Goal: Task Accomplishment & Management: Manage account settings

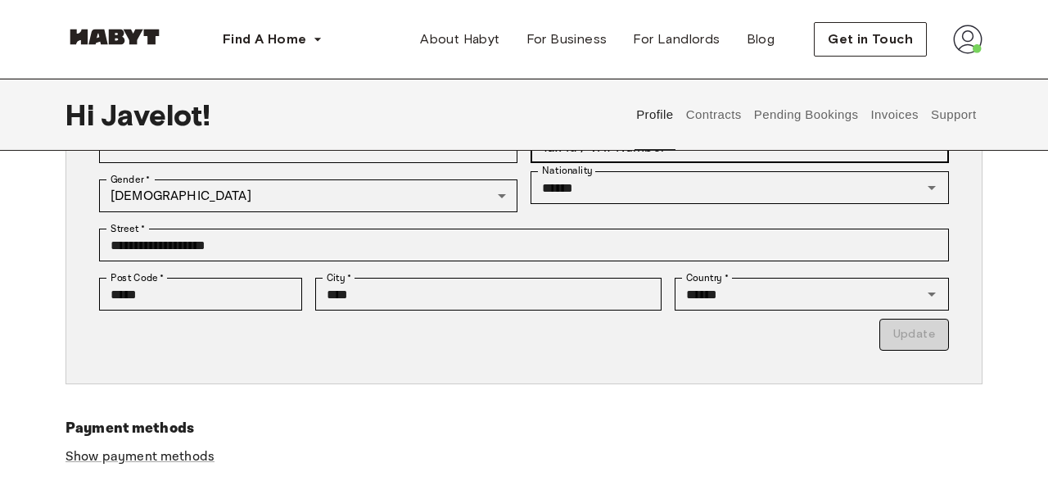
scroll to position [299, 0]
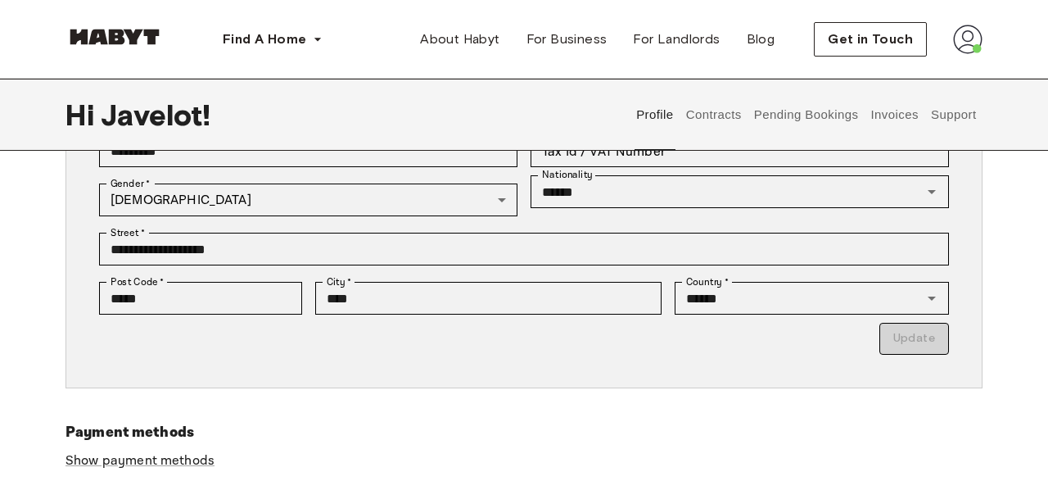
click at [807, 112] on button "Pending Bookings" at bounding box center [806, 115] width 109 height 72
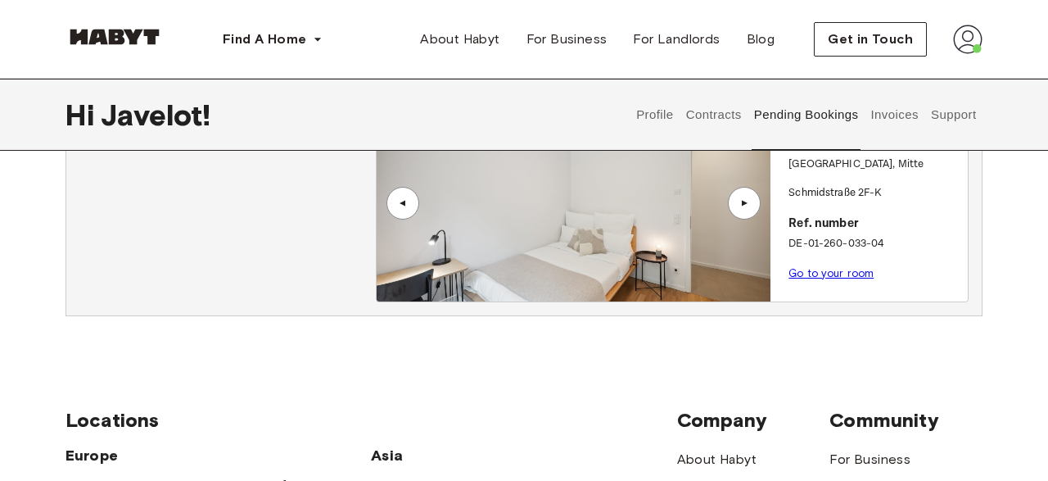
scroll to position [106, 0]
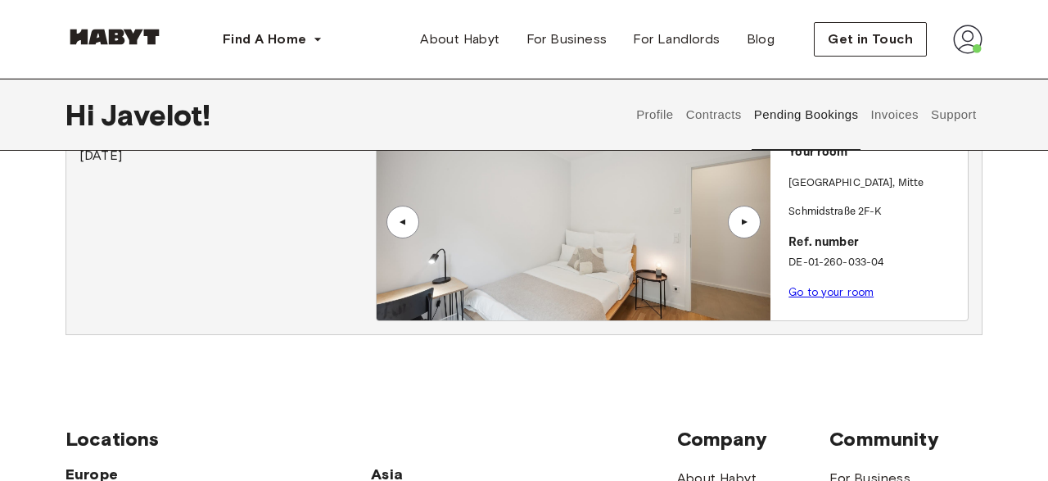
click at [707, 120] on button "Contracts" at bounding box center [714, 115] width 60 height 72
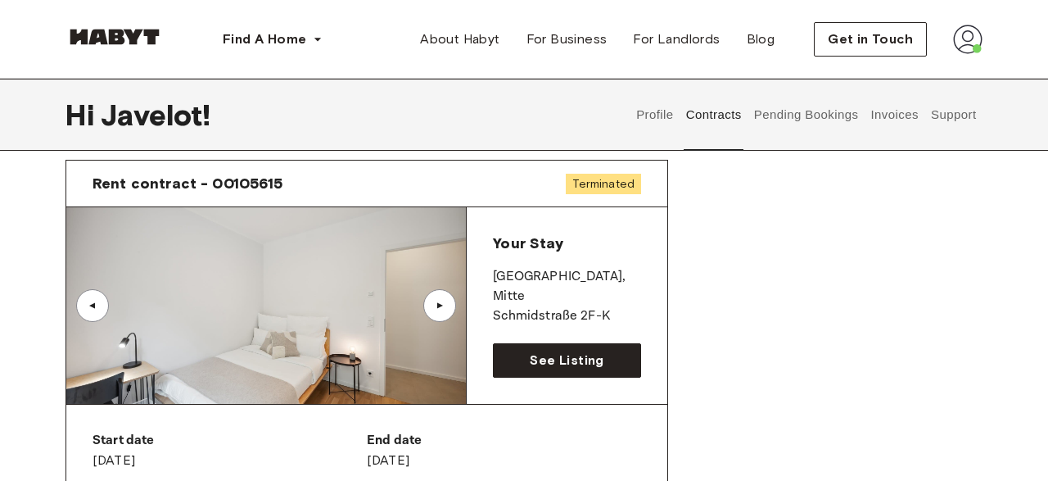
scroll to position [52, 0]
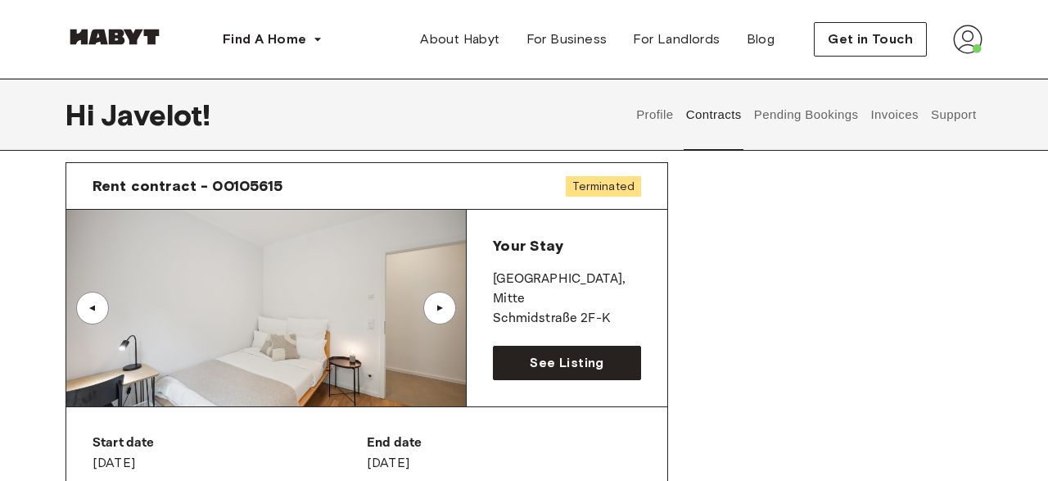
click at [443, 313] on div "▲" at bounding box center [439, 307] width 33 height 33
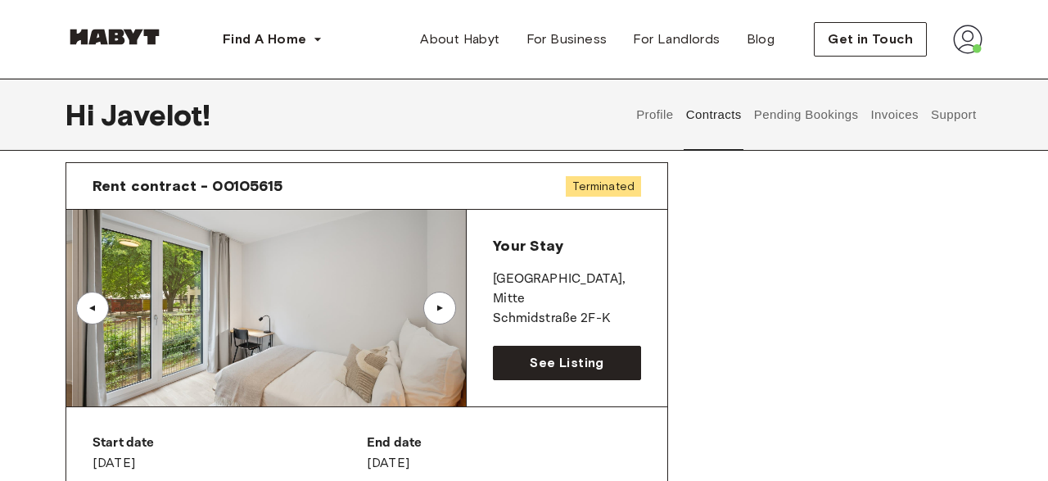
click at [443, 313] on div "▲" at bounding box center [439, 307] width 33 height 33
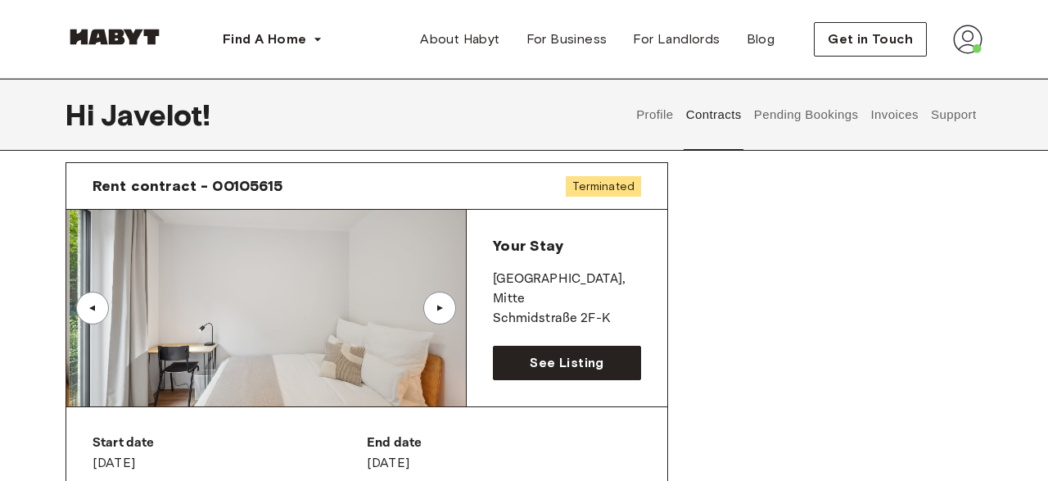
click at [443, 313] on div "▲" at bounding box center [439, 307] width 33 height 33
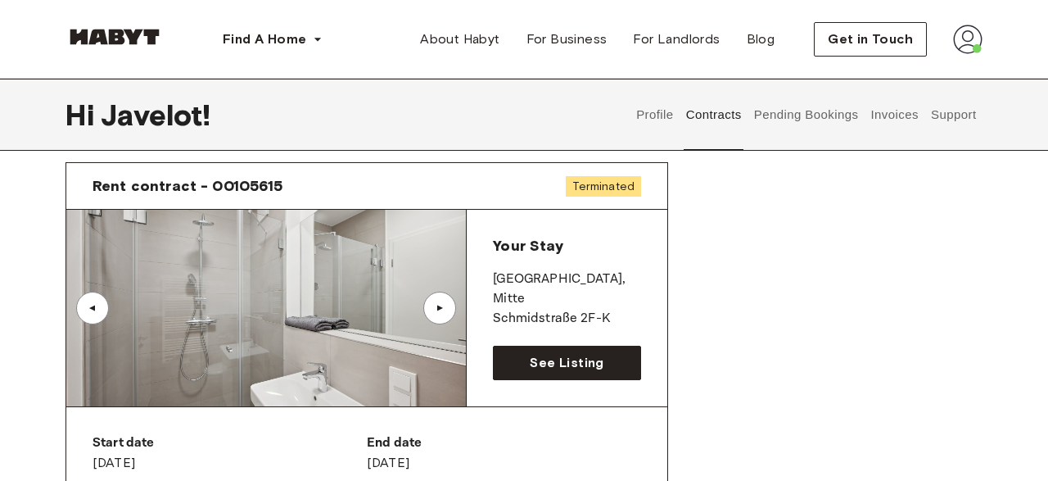
click at [443, 313] on div "▲" at bounding box center [439, 307] width 33 height 33
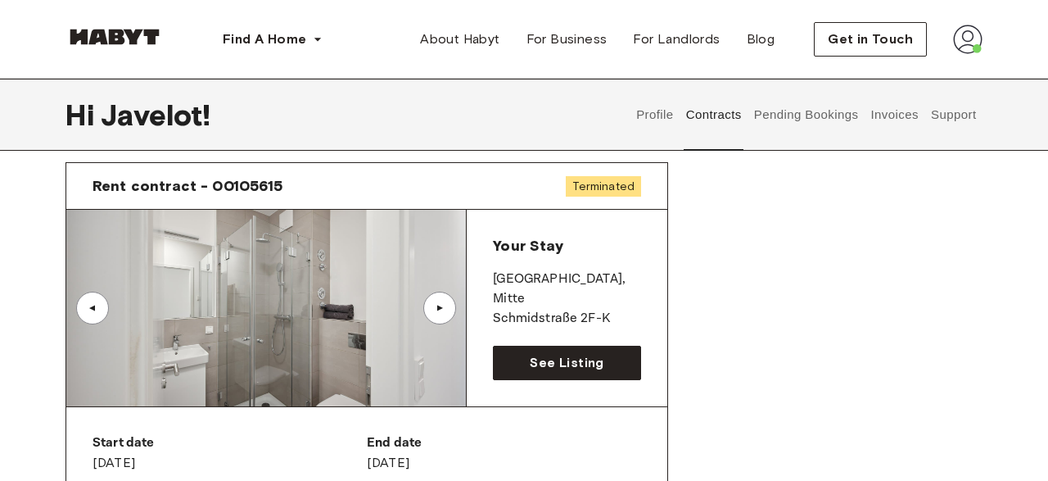
click at [443, 313] on div "▲" at bounding box center [439, 307] width 33 height 33
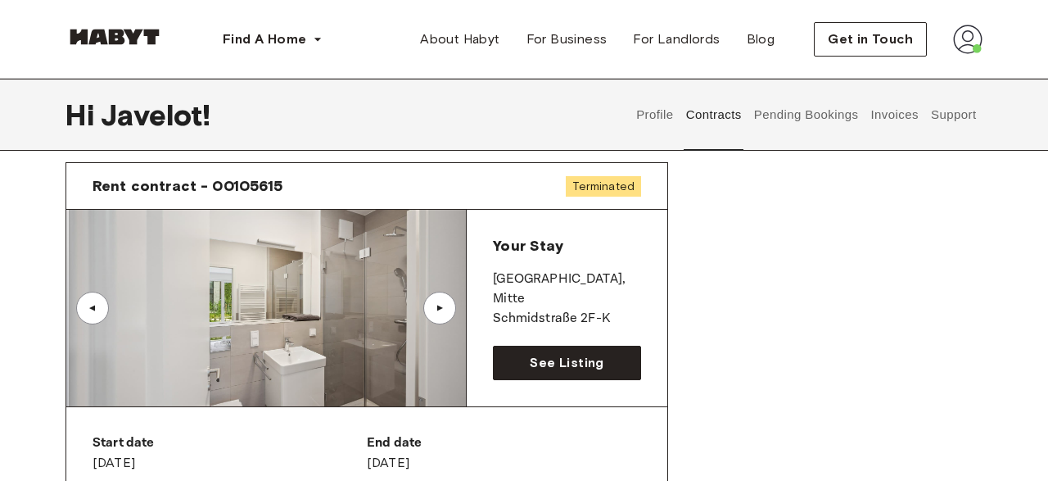
click at [443, 313] on div "▲" at bounding box center [439, 307] width 33 height 33
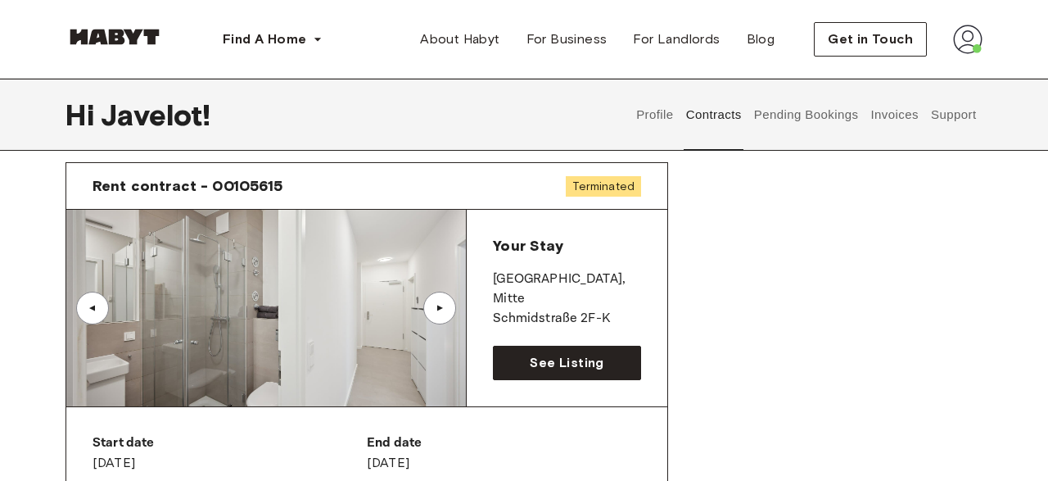
click at [443, 313] on div "▲" at bounding box center [439, 307] width 33 height 33
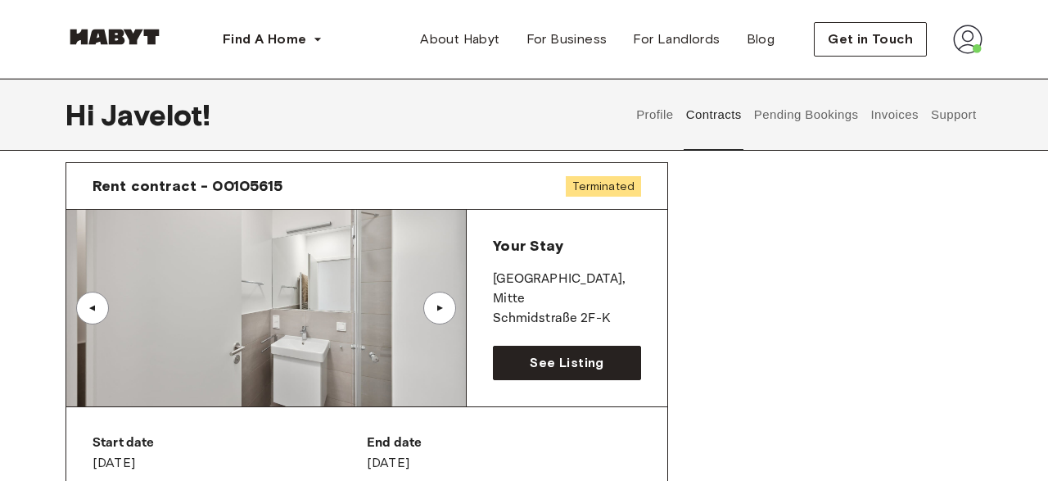
click at [436, 311] on div "▲" at bounding box center [440, 308] width 16 height 10
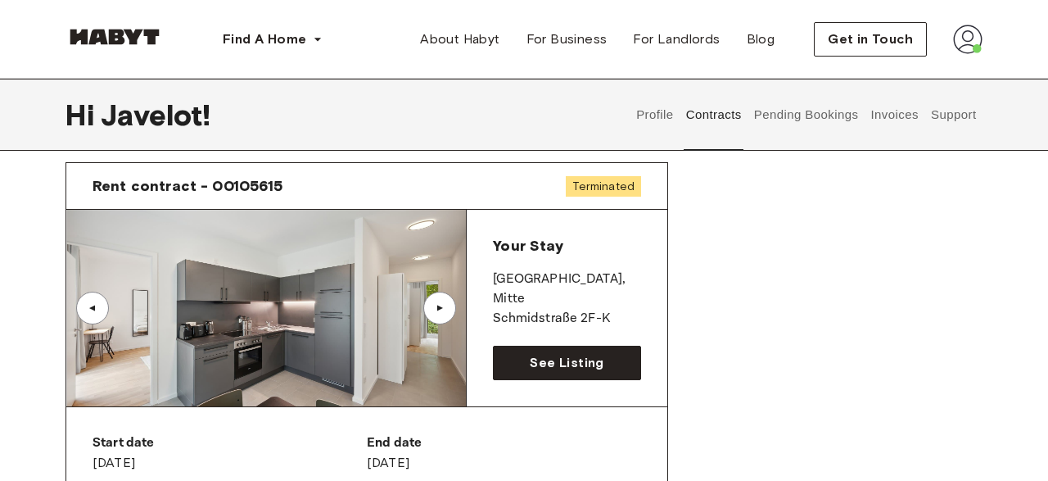
click at [436, 311] on div "▲" at bounding box center [440, 308] width 16 height 10
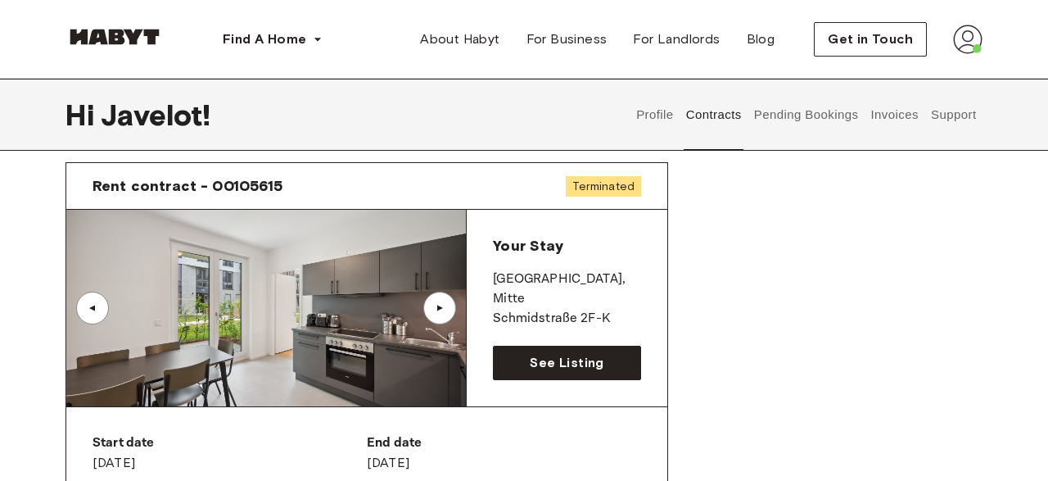
click at [436, 311] on div "▲" at bounding box center [440, 308] width 16 height 10
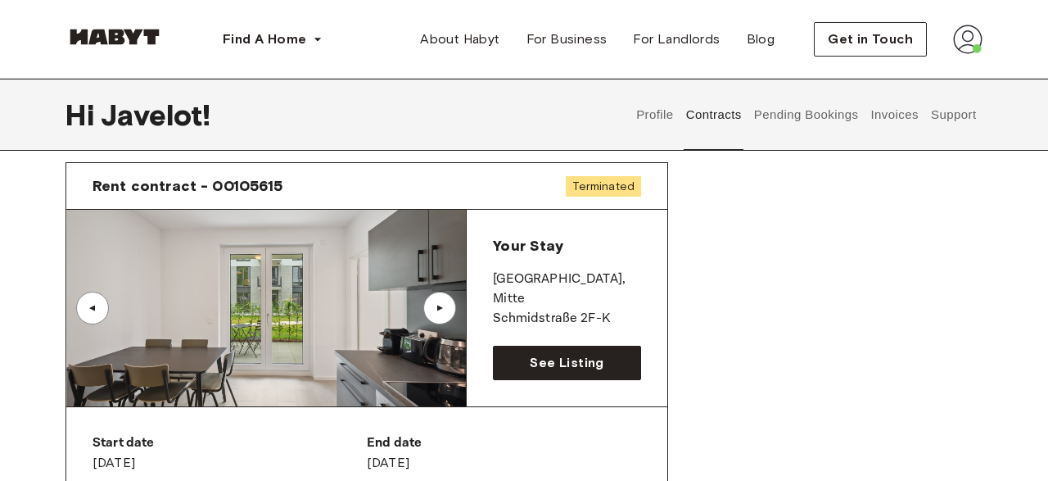
click at [436, 311] on div "▲" at bounding box center [440, 308] width 16 height 10
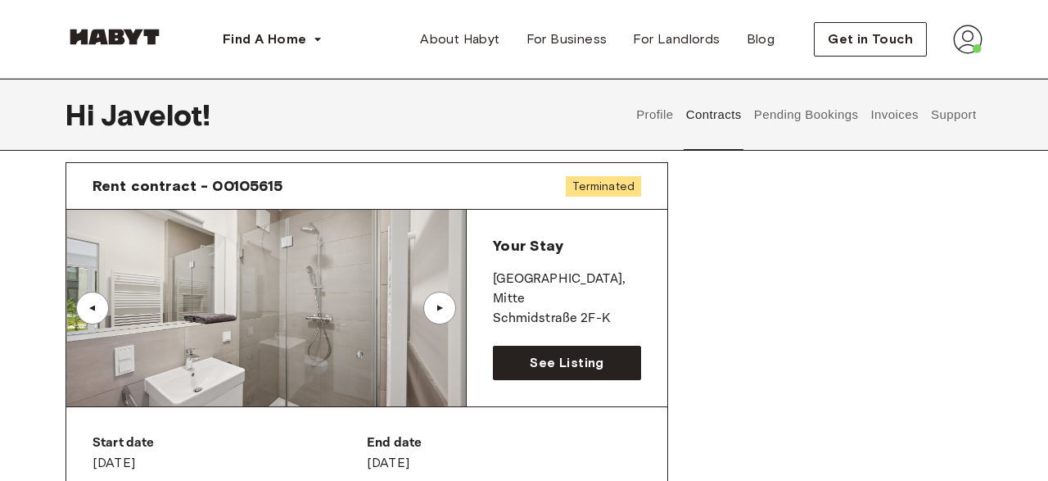
click at [436, 311] on div "▲" at bounding box center [440, 308] width 16 height 10
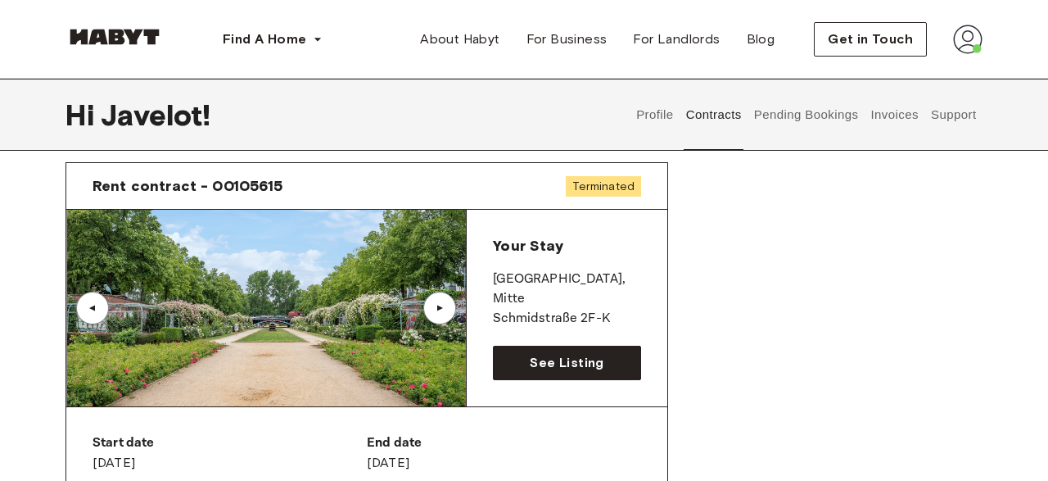
click at [436, 311] on div "▲" at bounding box center [440, 308] width 16 height 10
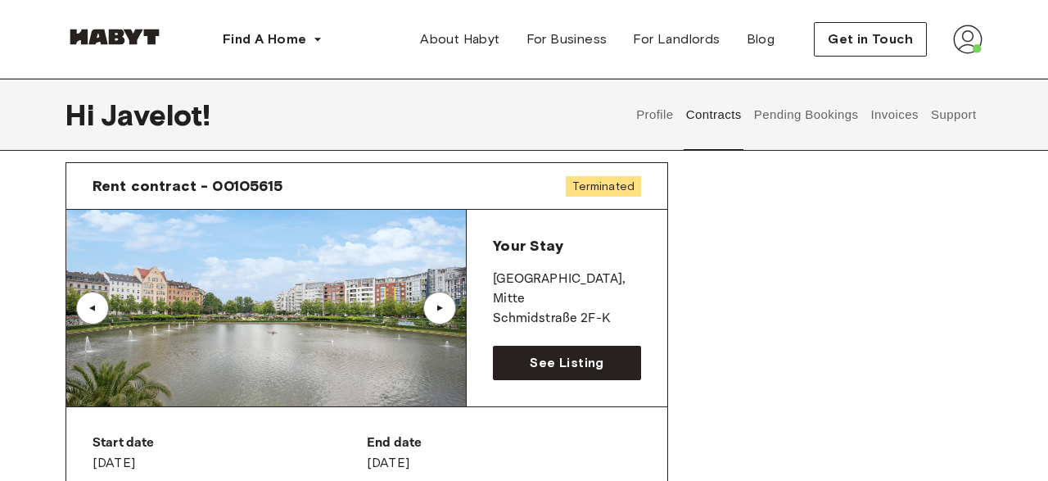
click at [99, 300] on div "▲" at bounding box center [92, 307] width 33 height 33
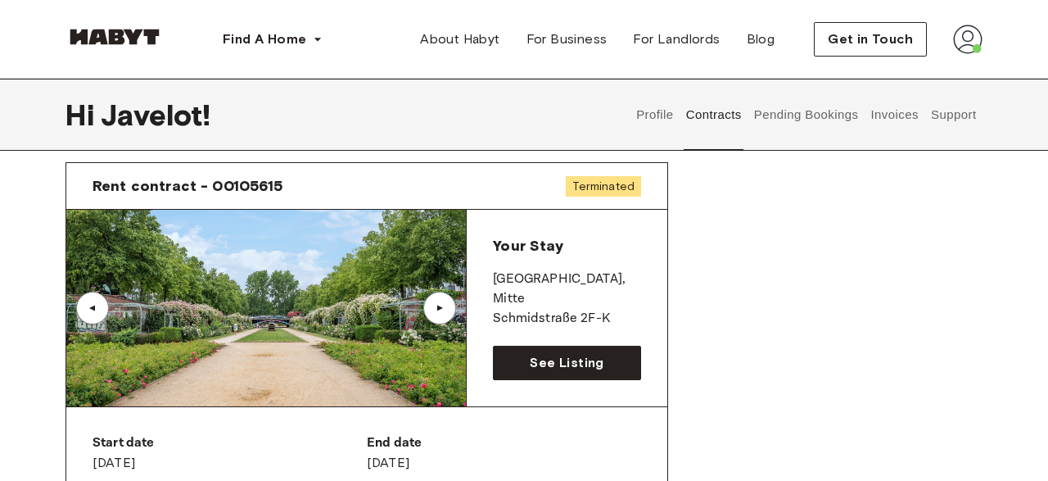
click at [436, 308] on div "▲" at bounding box center [440, 308] width 16 height 10
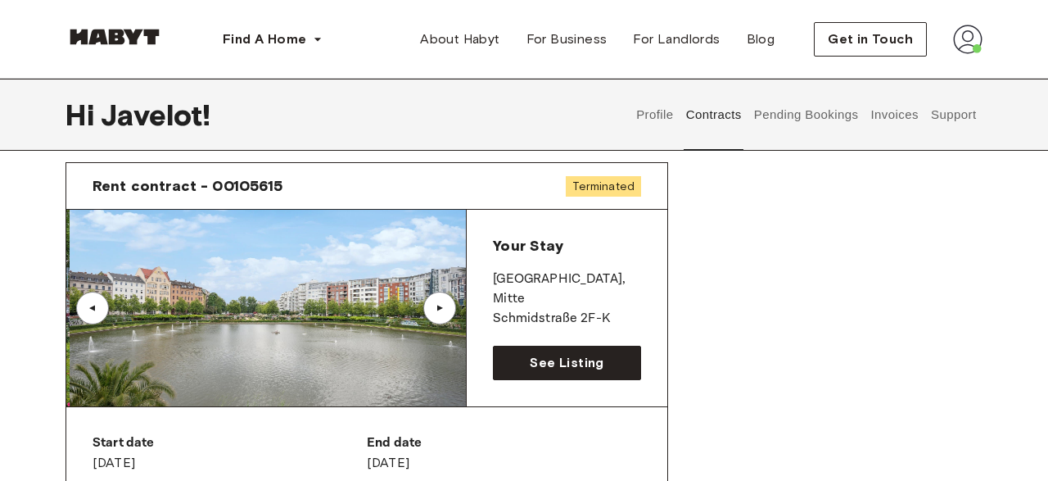
click at [436, 308] on div "▲" at bounding box center [440, 308] width 16 height 10
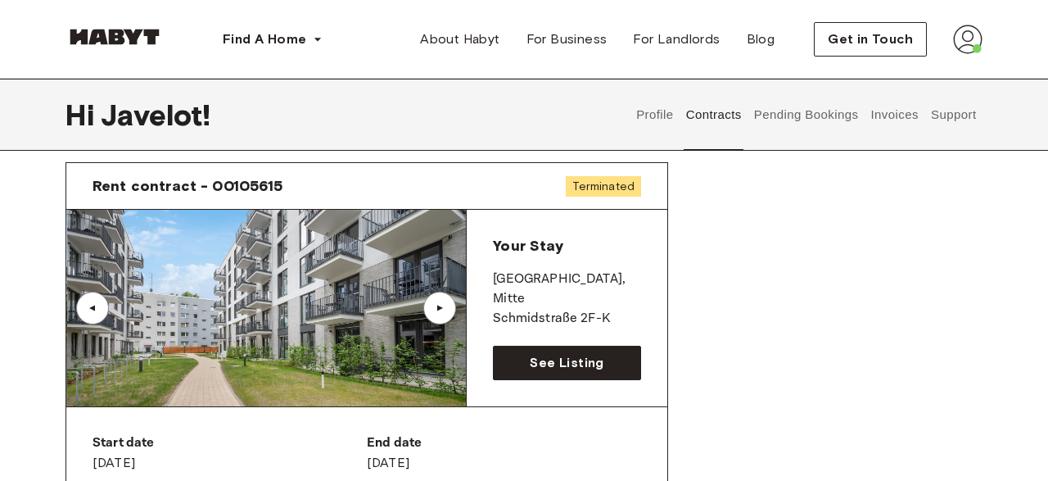
click at [104, 308] on div "▲" at bounding box center [92, 307] width 33 height 33
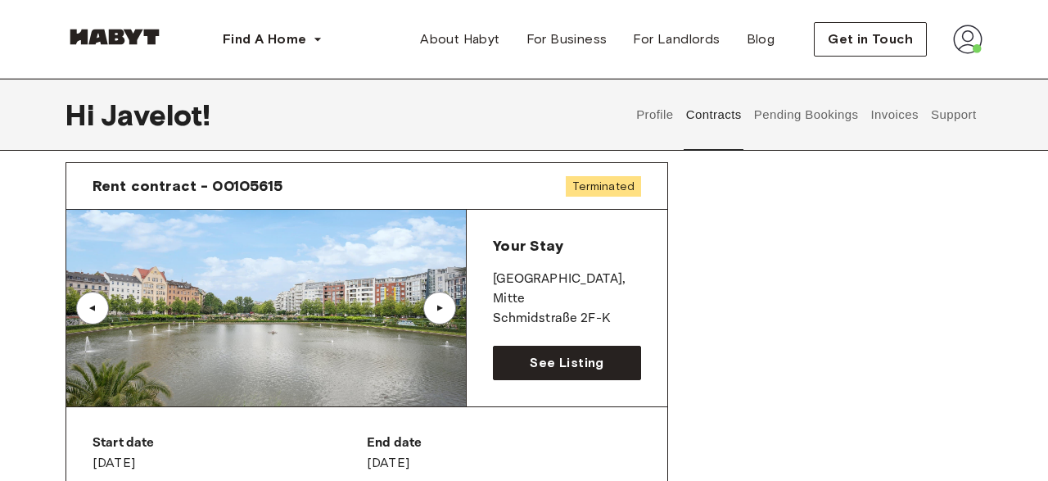
click at [436, 311] on div "▲" at bounding box center [440, 308] width 16 height 10
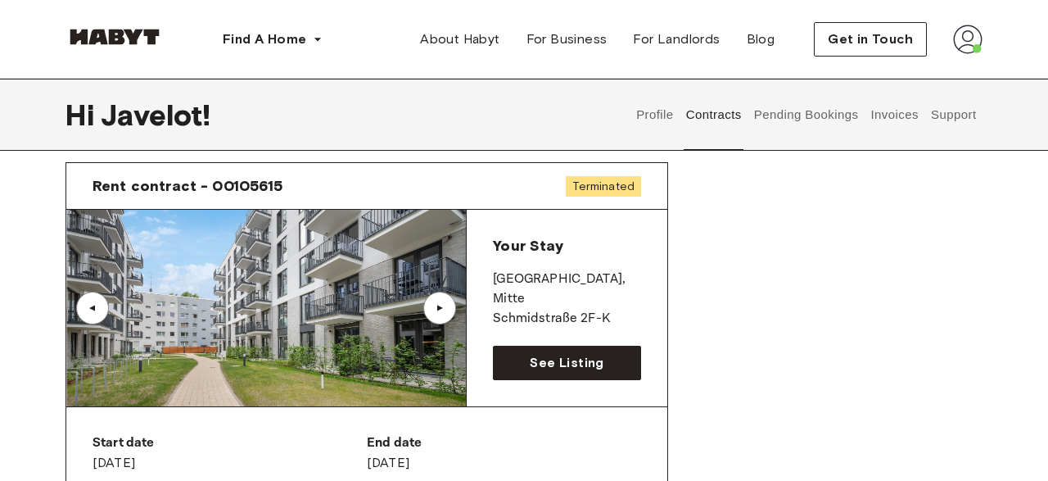
click at [97, 304] on div "▲" at bounding box center [92, 308] width 16 height 10
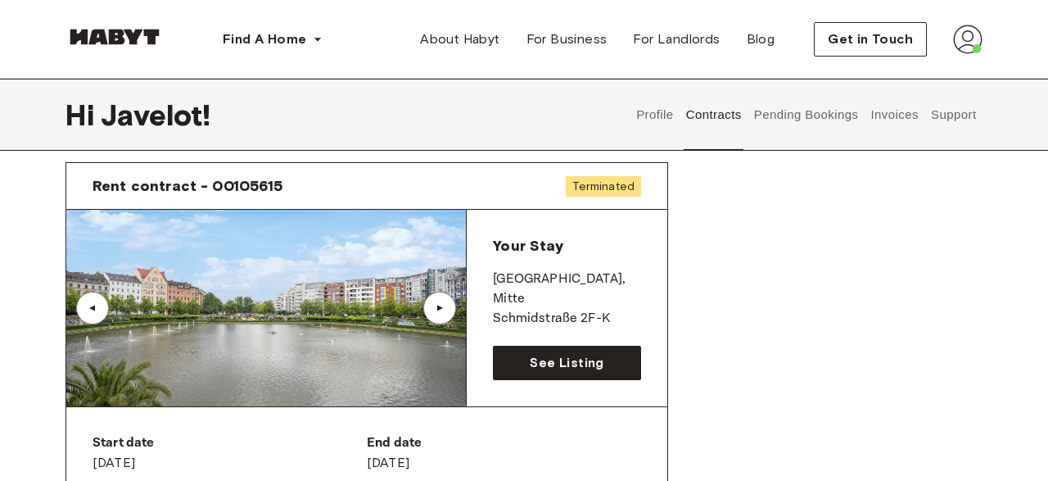
click at [89, 297] on div "▲" at bounding box center [92, 307] width 33 height 33
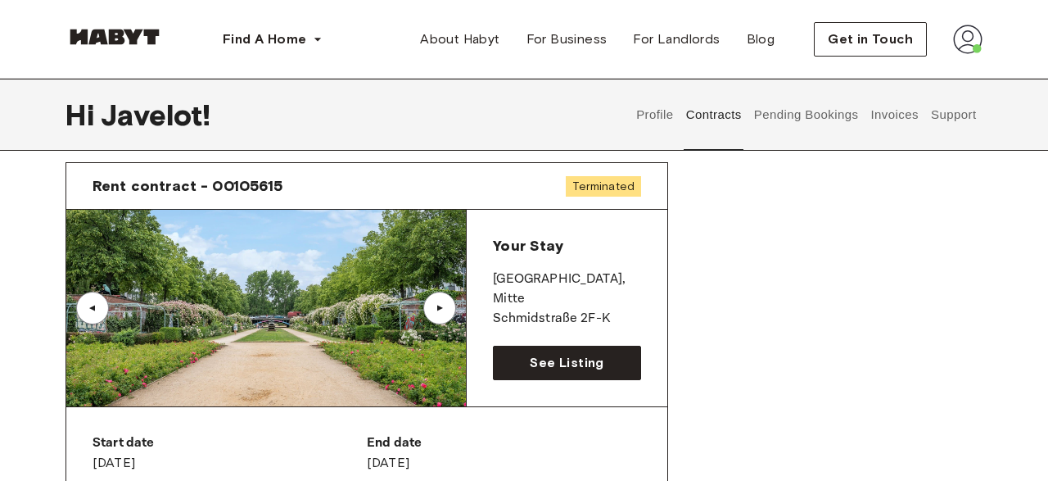
click at [441, 318] on div "▲" at bounding box center [439, 307] width 33 height 33
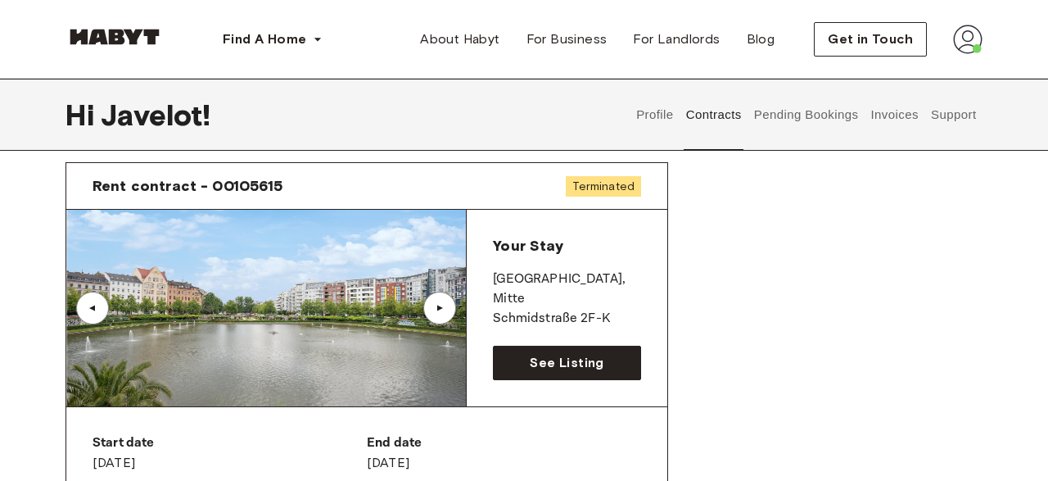
click at [441, 318] on div "▲" at bounding box center [439, 307] width 33 height 33
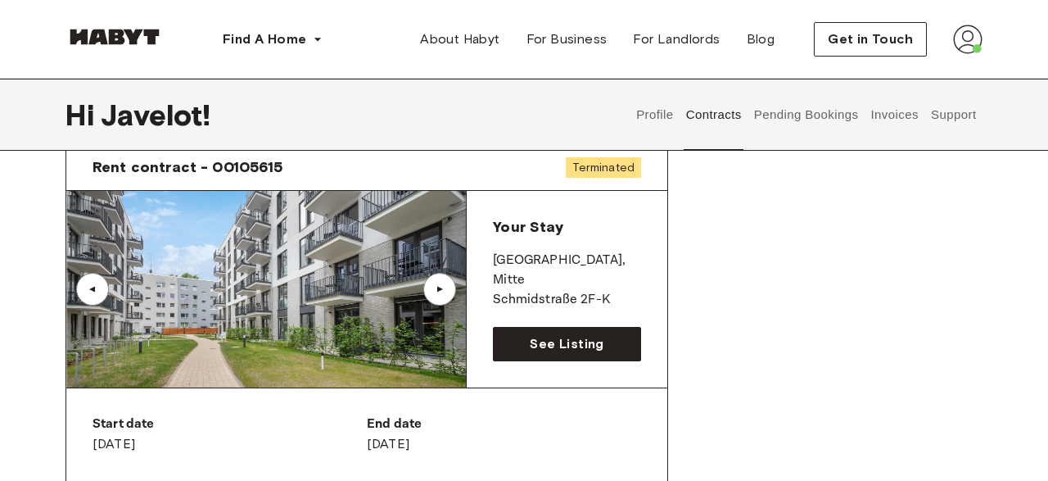
scroll to position [75, 0]
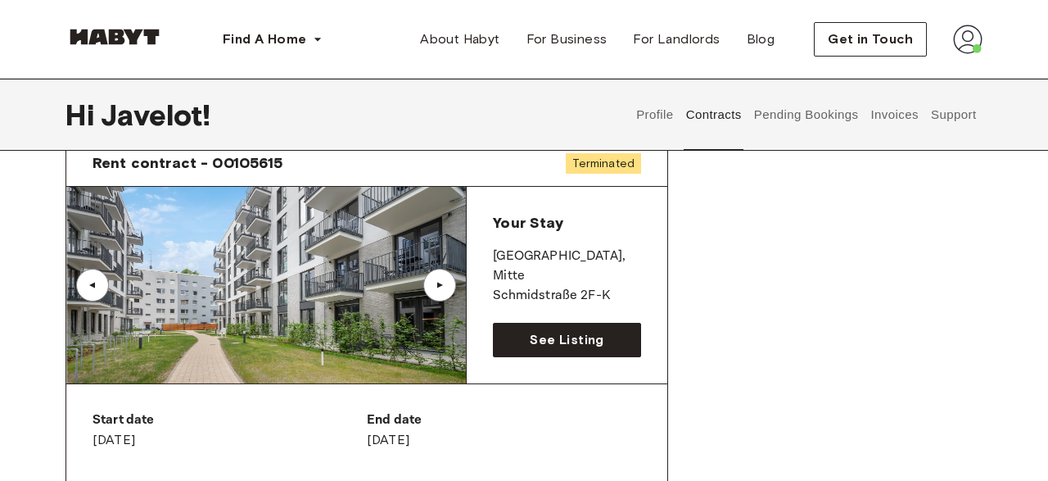
click at [443, 284] on div "▲" at bounding box center [440, 285] width 16 height 10
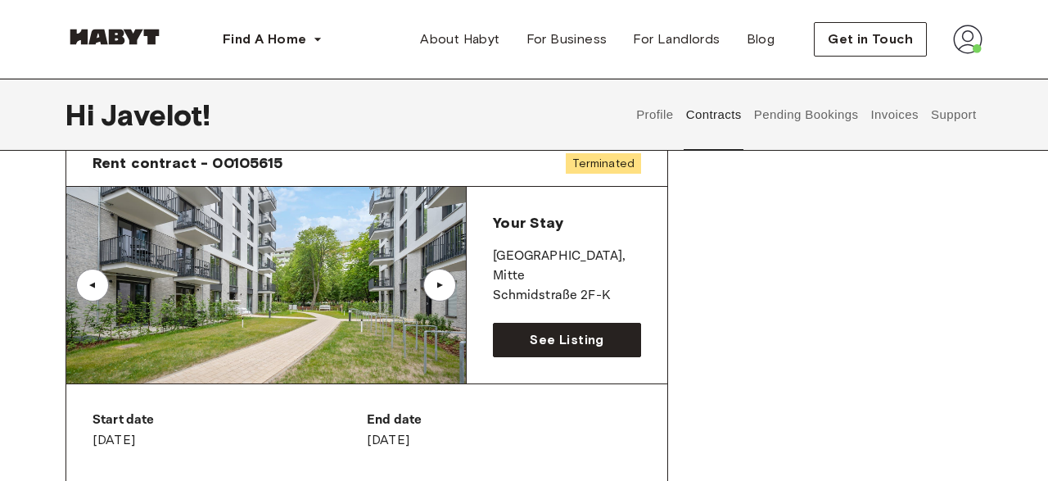
click at [443, 284] on div "▲" at bounding box center [440, 285] width 16 height 10
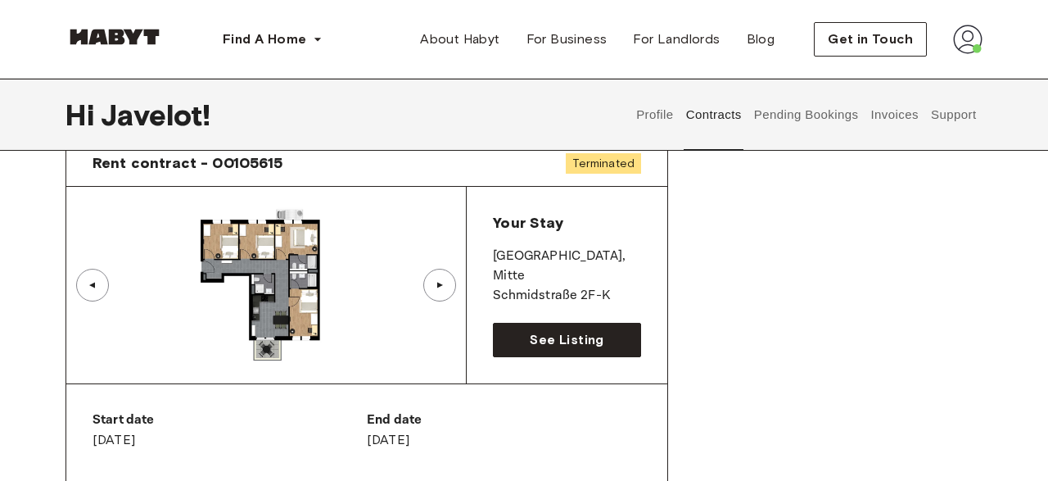
click at [451, 283] on div "▲" at bounding box center [439, 285] width 33 height 33
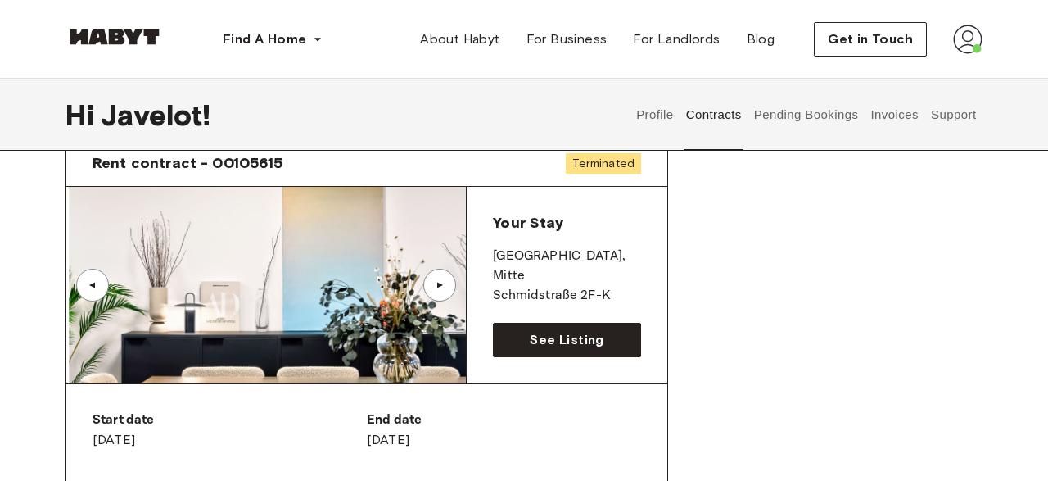
click at [451, 283] on div "▲" at bounding box center [439, 285] width 33 height 33
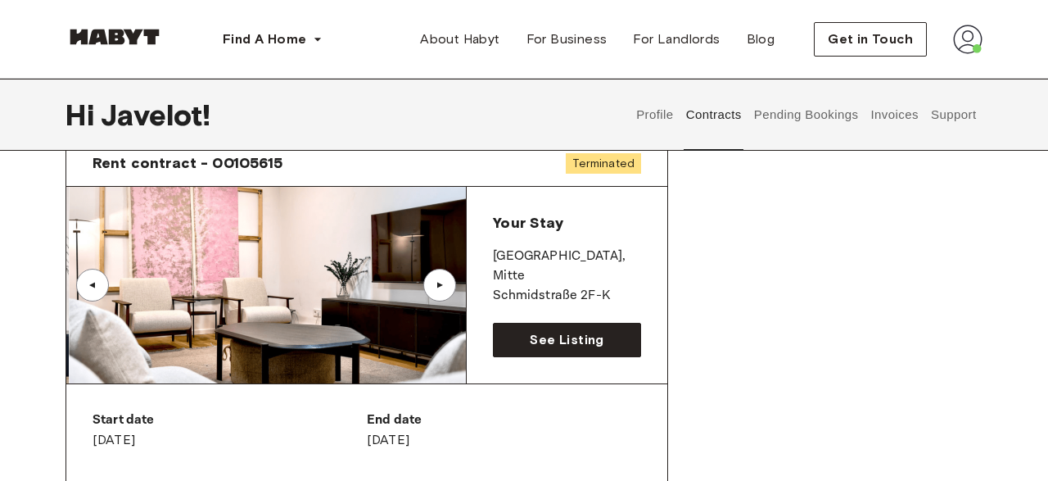
click at [454, 282] on div "▲" at bounding box center [439, 285] width 33 height 33
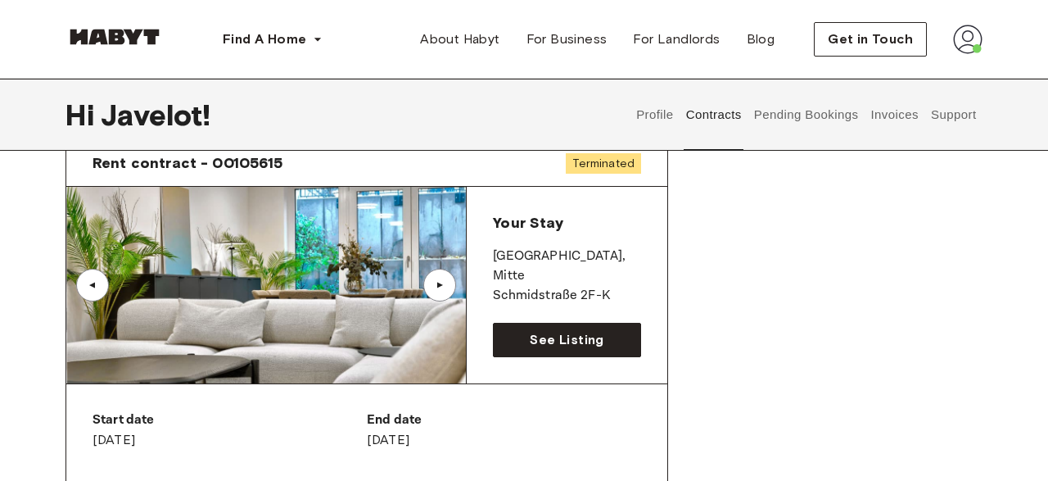
click at [454, 282] on div "▲" at bounding box center [439, 285] width 33 height 33
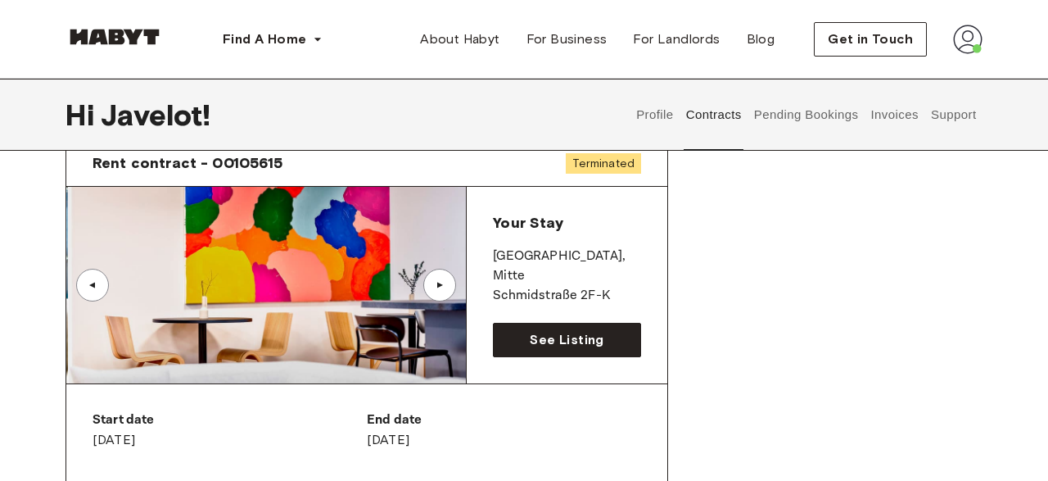
click at [454, 282] on div "▲" at bounding box center [439, 285] width 33 height 33
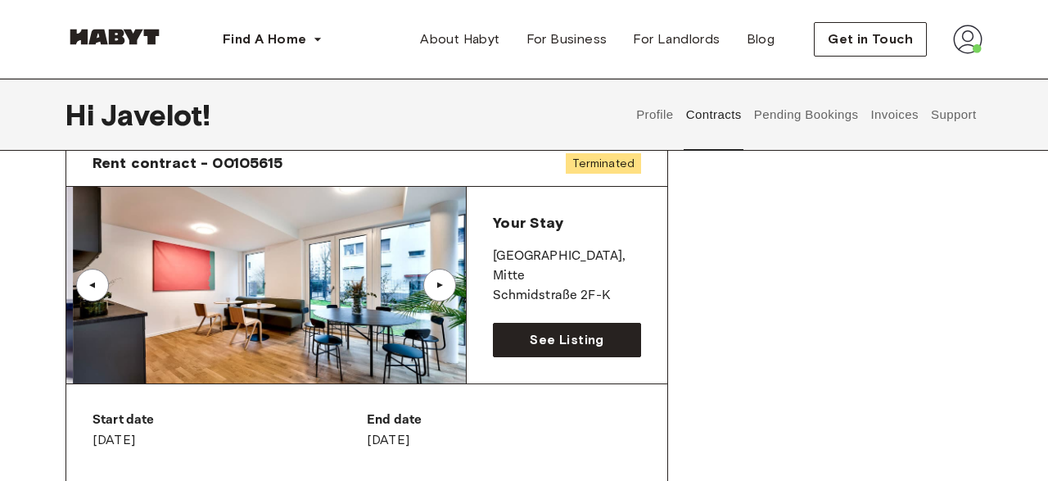
click at [454, 282] on div "▲" at bounding box center [439, 285] width 33 height 33
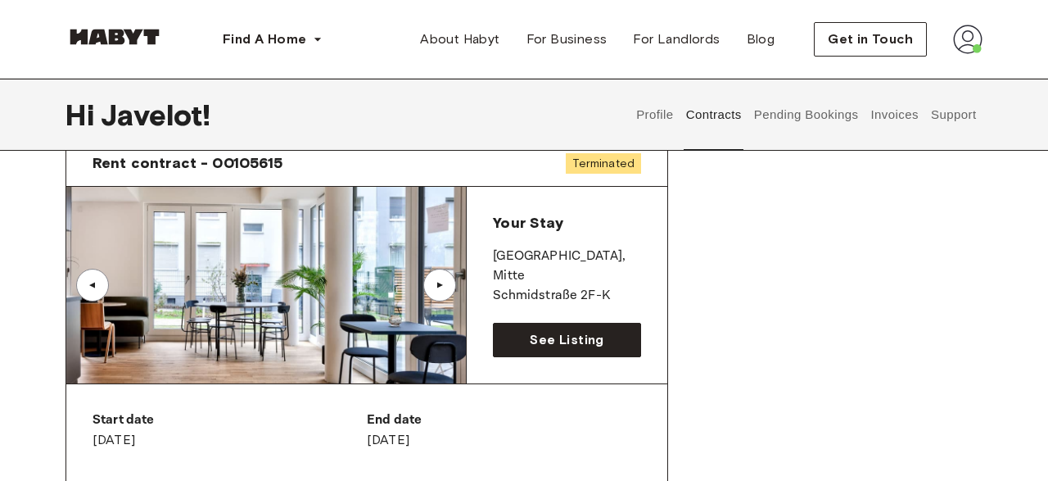
click at [454, 282] on div "▲" at bounding box center [439, 285] width 33 height 33
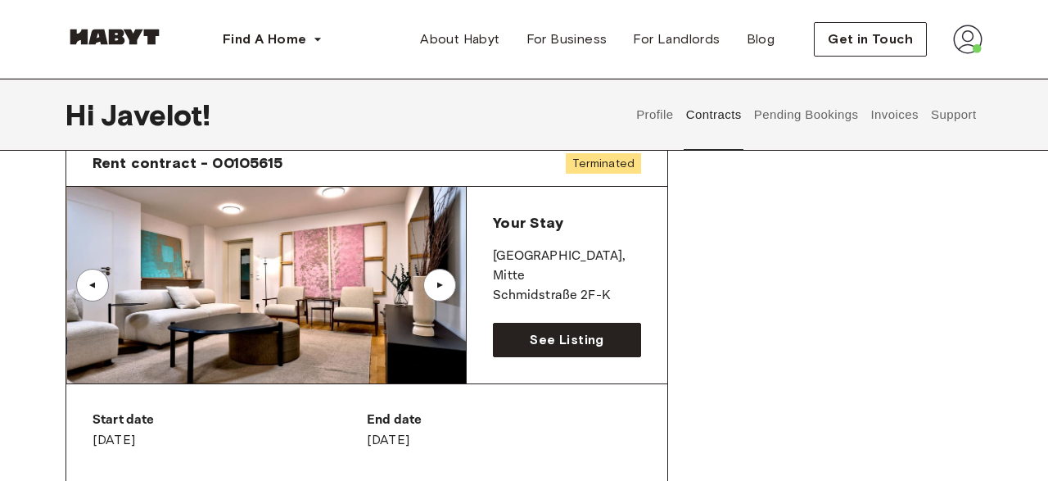
click at [454, 282] on div "▲" at bounding box center [439, 285] width 33 height 33
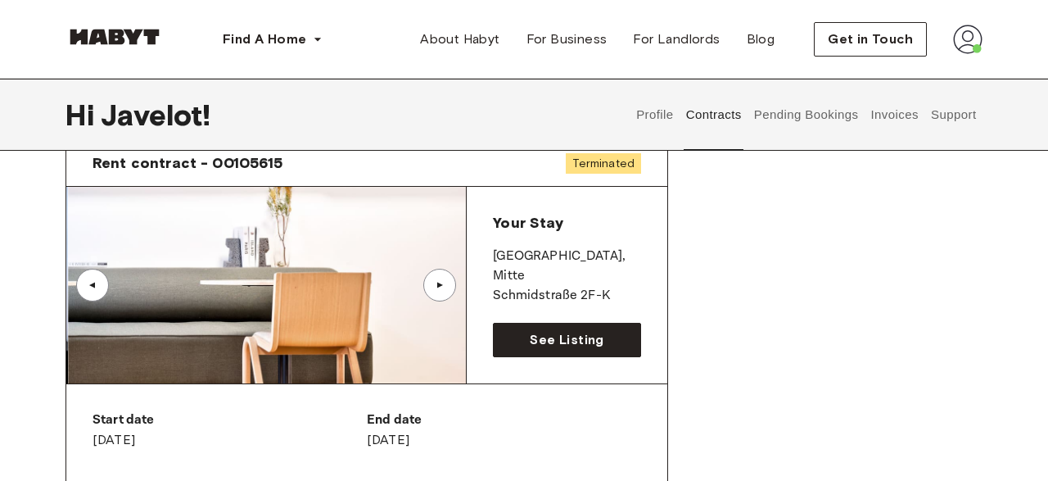
click at [454, 282] on div "▲" at bounding box center [439, 285] width 33 height 33
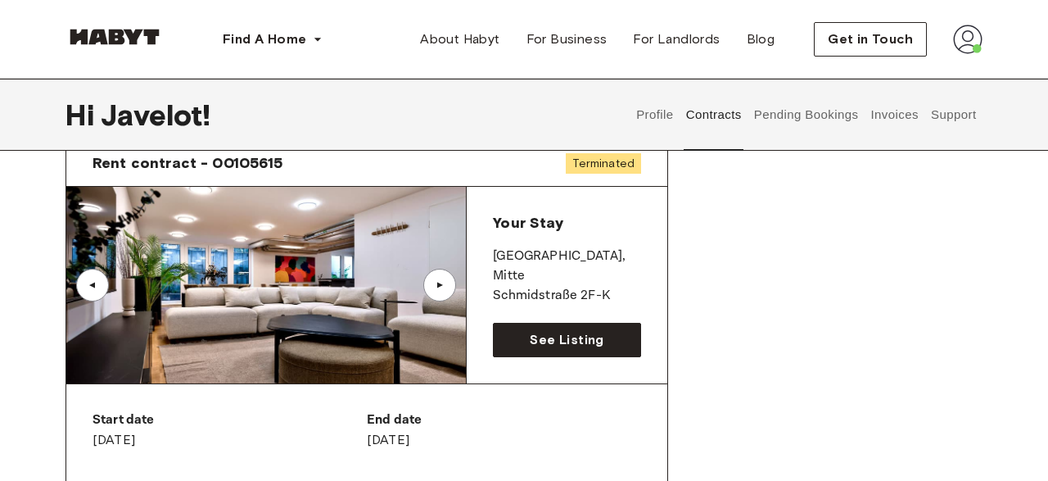
click at [454, 282] on div "▲" at bounding box center [439, 285] width 33 height 33
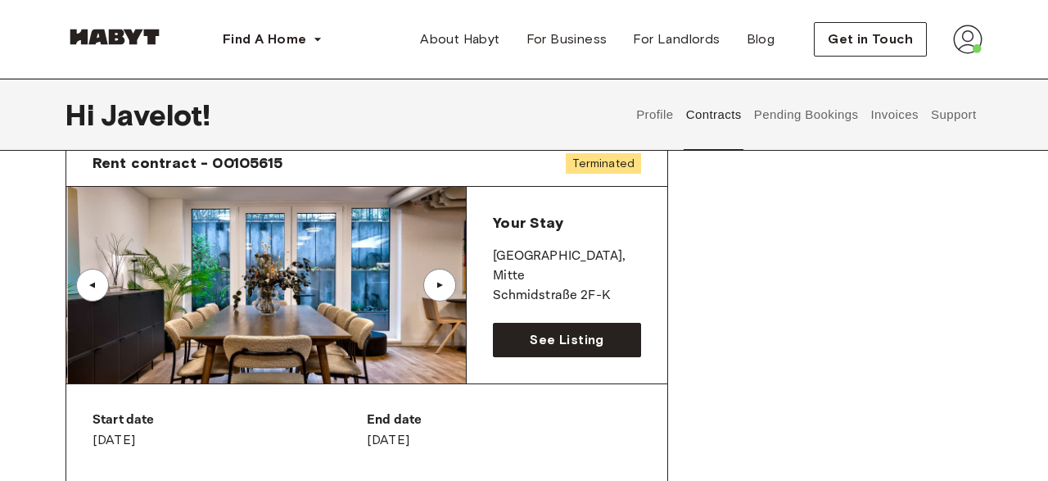
click at [454, 282] on div "▲" at bounding box center [439, 285] width 33 height 33
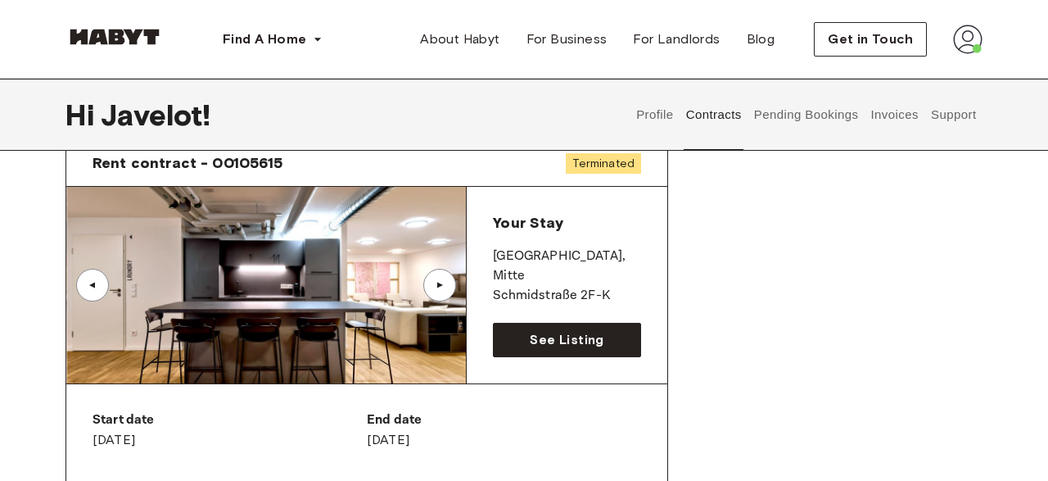
click at [454, 282] on div "▲" at bounding box center [439, 285] width 33 height 33
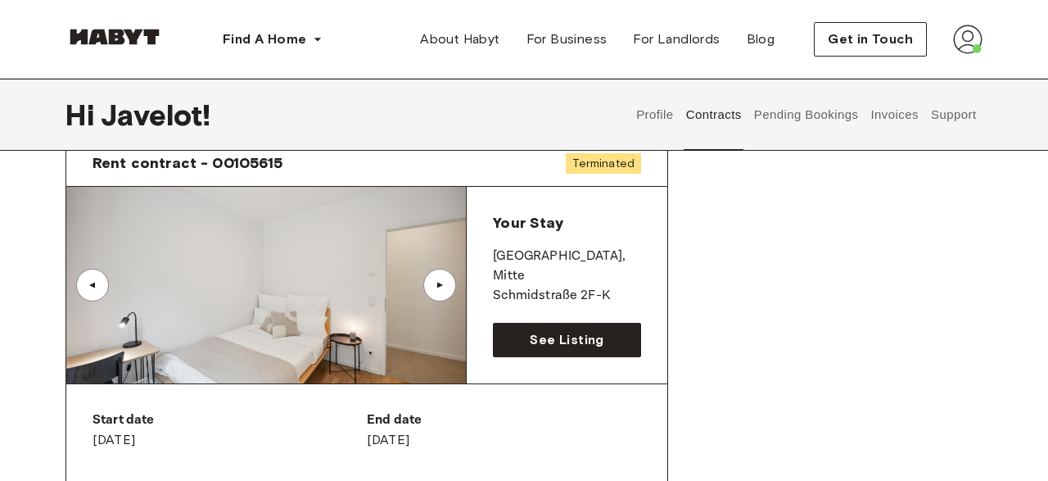
click at [454, 282] on div "▲" at bounding box center [439, 285] width 33 height 33
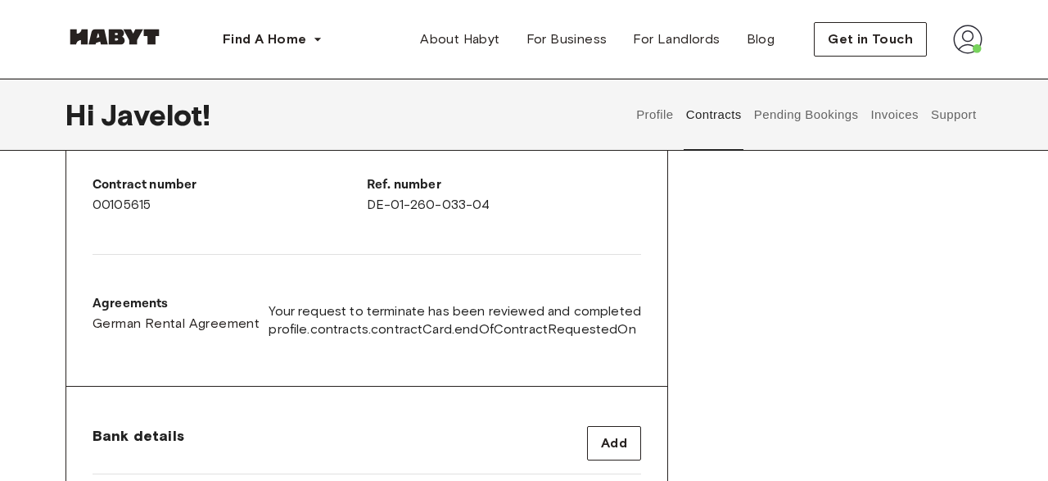
scroll to position [408, 0]
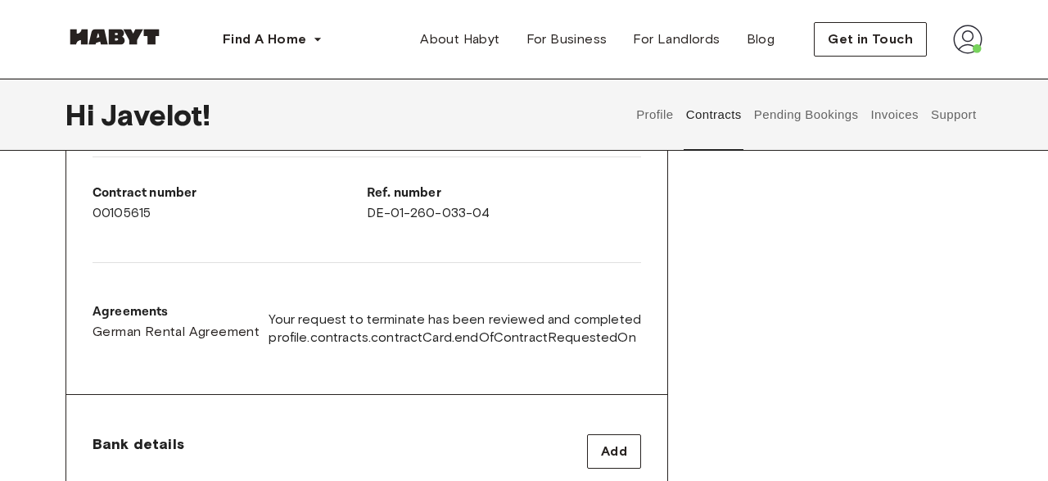
click at [805, 124] on button "Pending Bookings" at bounding box center [806, 115] width 109 height 72
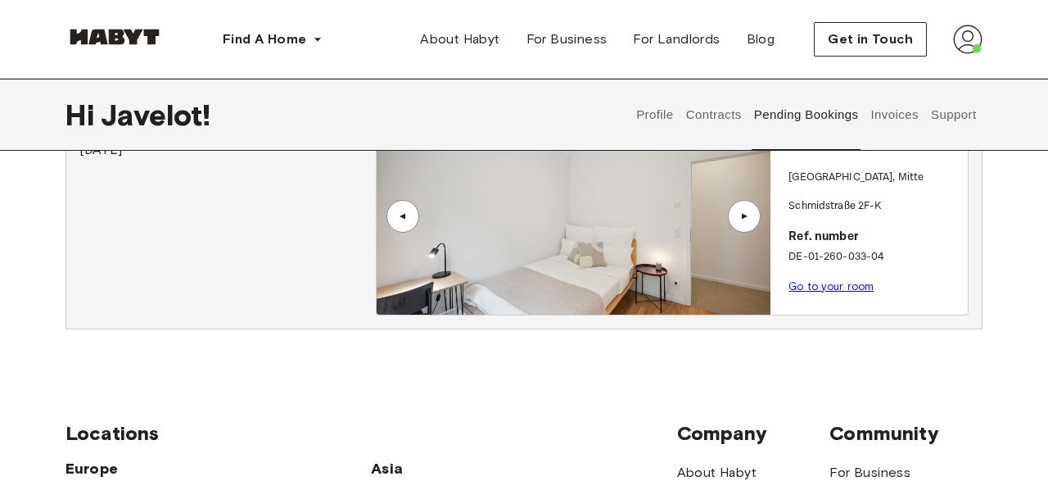
scroll to position [87, 0]
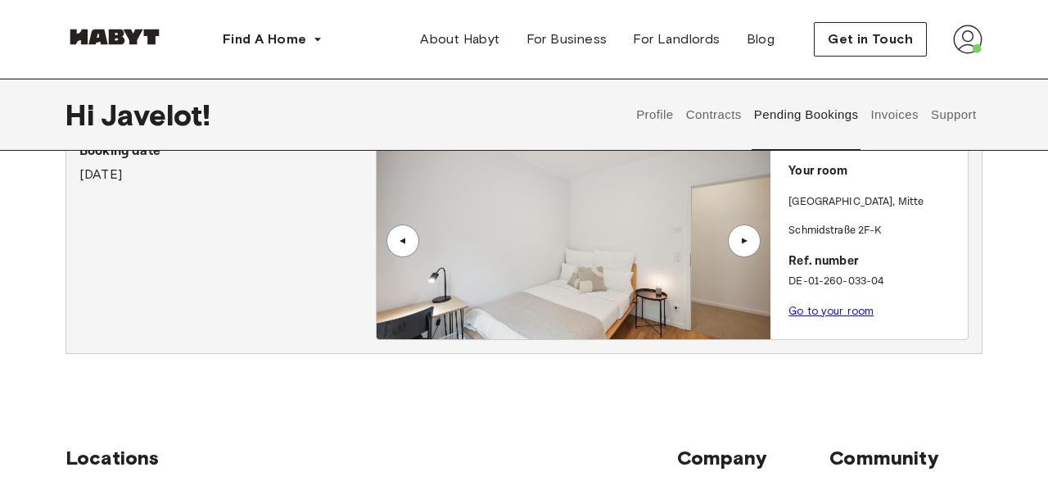
click at [887, 108] on button "Invoices" at bounding box center [895, 115] width 52 height 72
